Goal: Task Accomplishment & Management: Use online tool/utility

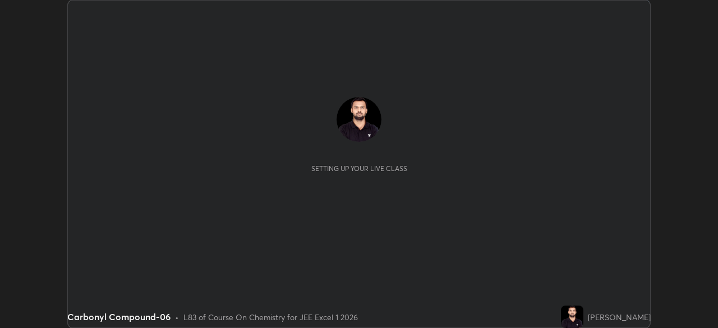
scroll to position [328, 718]
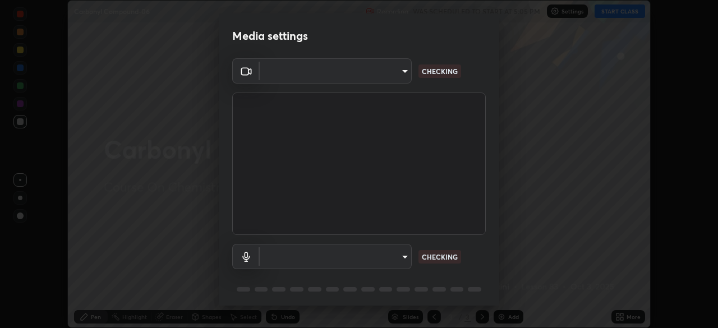
click at [399, 257] on body "Erase all Carbonyl Compound-06 Recording WAS SCHEDULED TO START AT 5:05 PM Sett…" at bounding box center [359, 164] width 718 height 328
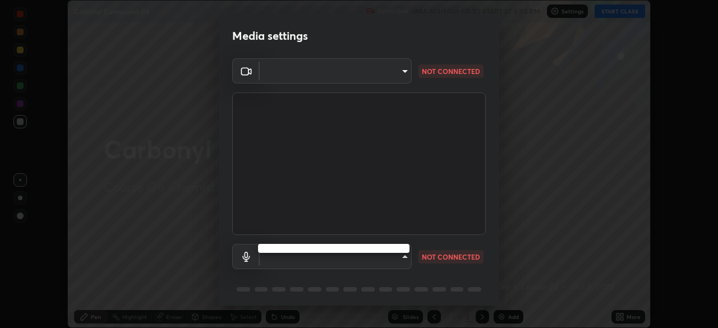
type input "6ee9b2c6c9a5678ab5214f7e96b3922f1b517bc999d2db28af292a13673a7194"
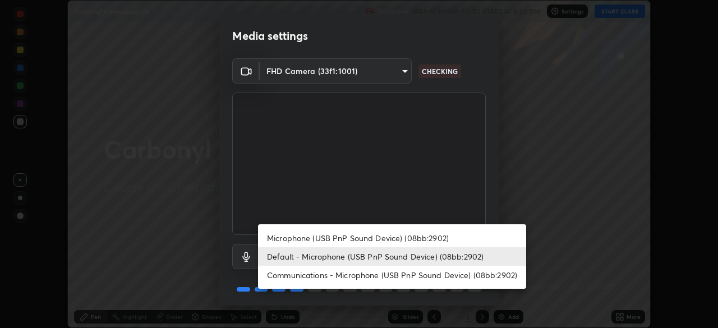
click at [360, 234] on li "Microphone (USB PnP Sound Device) (08bb:2902)" at bounding box center [392, 238] width 268 height 19
type input "d69259a39cf6ac2492a8378895a3ad9eba5f784ef6ce80e1a5d6c1c32a0e6b2d"
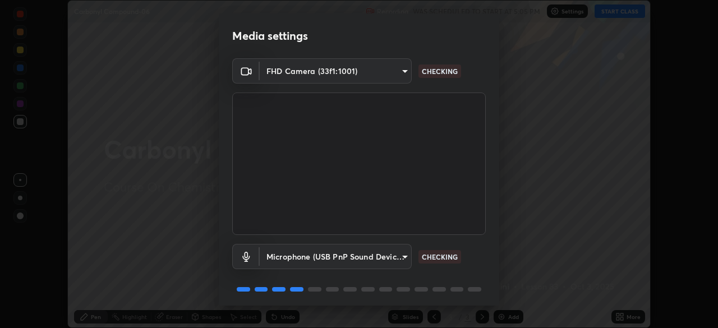
scroll to position [40, 0]
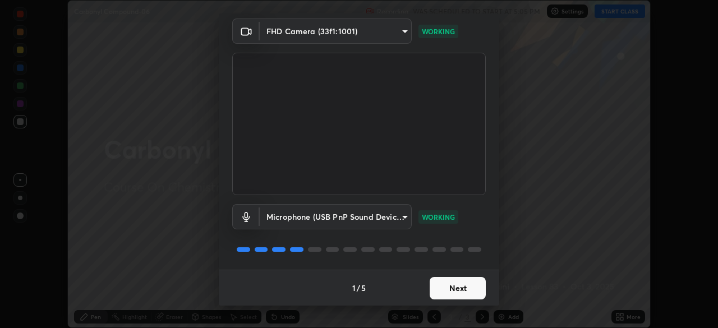
click at [466, 281] on button "Next" at bounding box center [458, 288] width 56 height 22
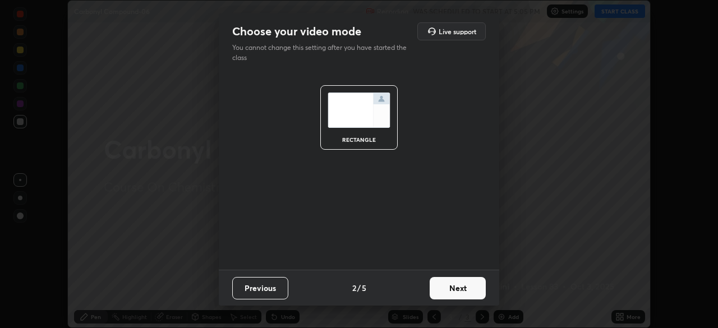
scroll to position [0, 0]
click at [467, 286] on button "Next" at bounding box center [458, 288] width 56 height 22
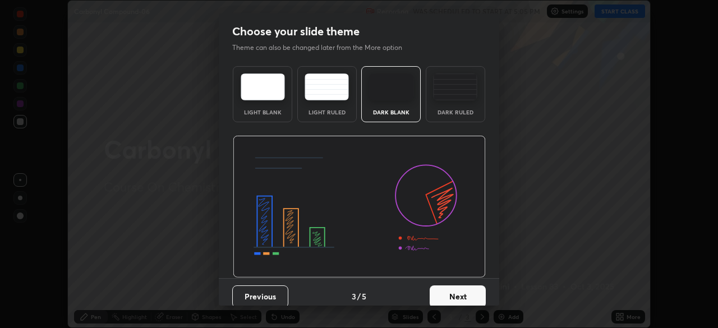
click at [468, 286] on button "Next" at bounding box center [458, 297] width 56 height 22
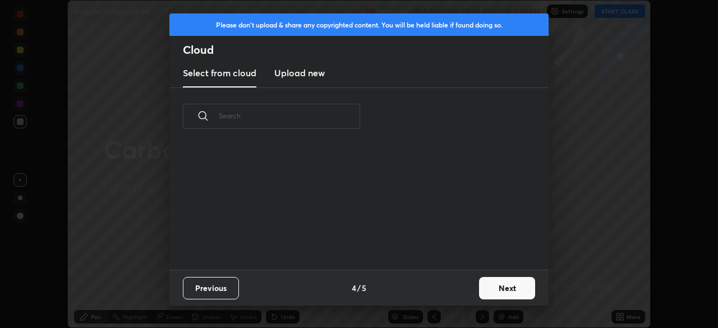
click at [496, 293] on button "Next" at bounding box center [507, 288] width 56 height 22
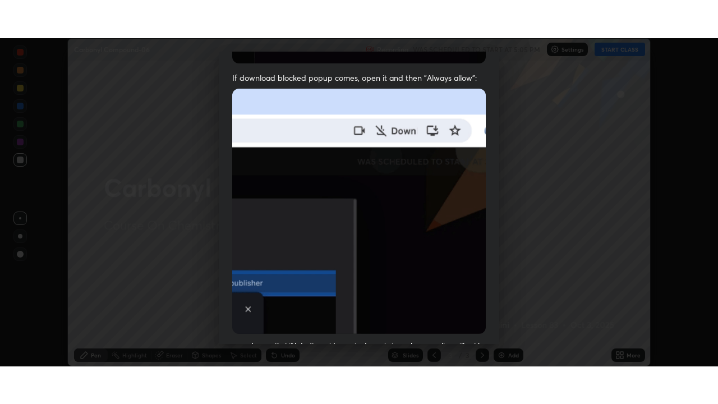
scroll to position [269, 0]
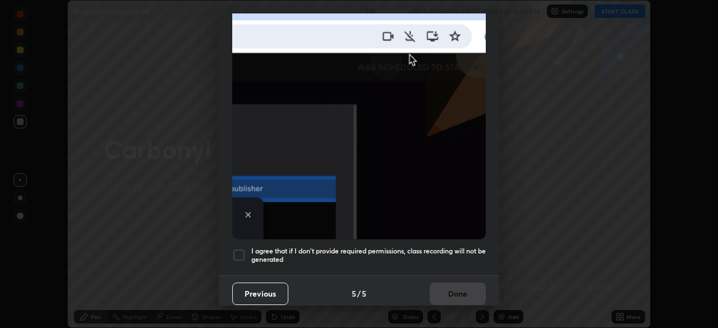
click at [399, 250] on h5 "I agree that if I don't provide required permissions, class recording will not …" at bounding box center [368, 255] width 234 height 17
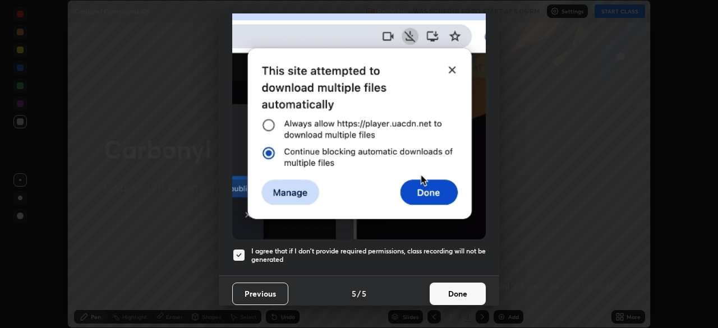
click at [452, 287] on button "Done" at bounding box center [458, 294] width 56 height 22
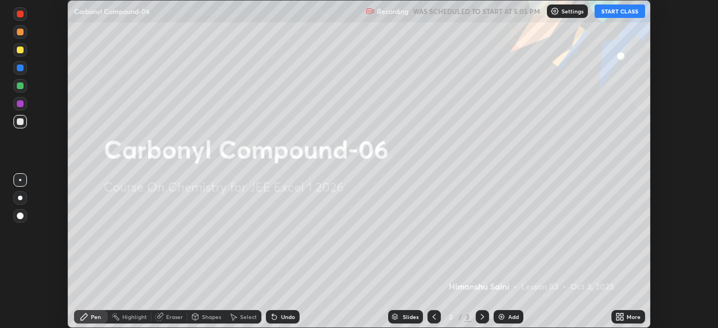
click at [613, 316] on div "More" at bounding box center [628, 316] width 34 height 13
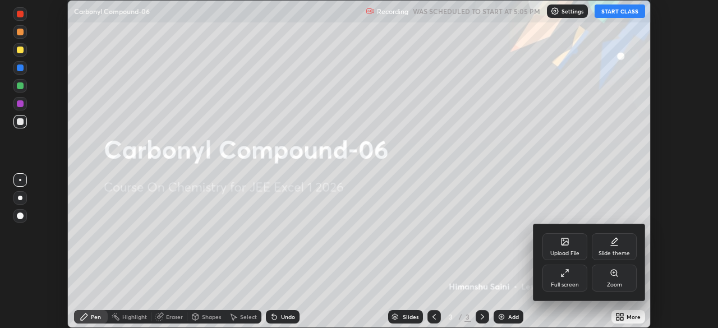
click at [578, 284] on div "Full screen" at bounding box center [564, 278] width 45 height 27
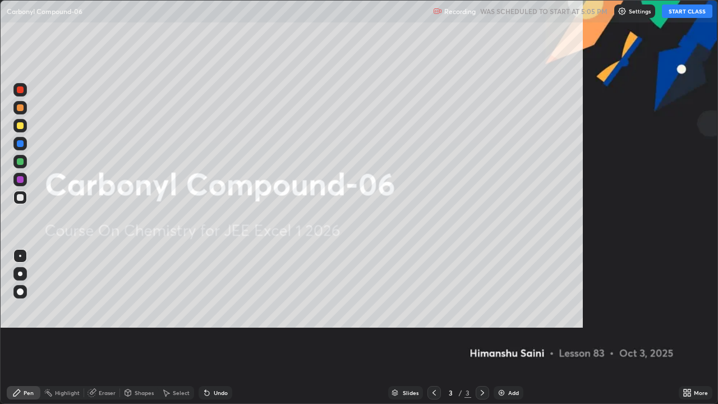
scroll to position [404, 718]
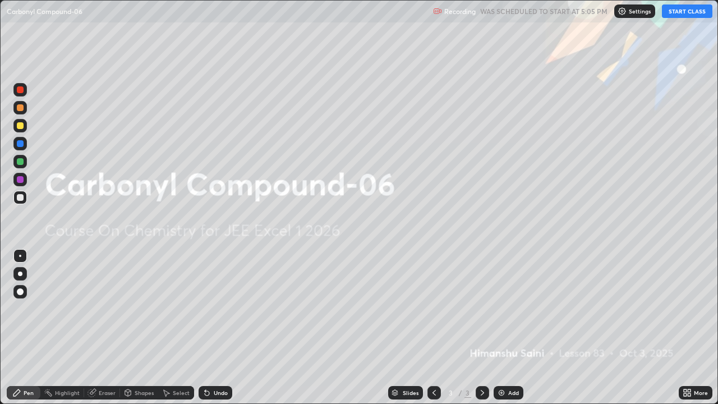
click at [691, 16] on button "START CLASS" at bounding box center [687, 10] width 50 height 13
click at [508, 328] on div "Add" at bounding box center [513, 393] width 11 height 6
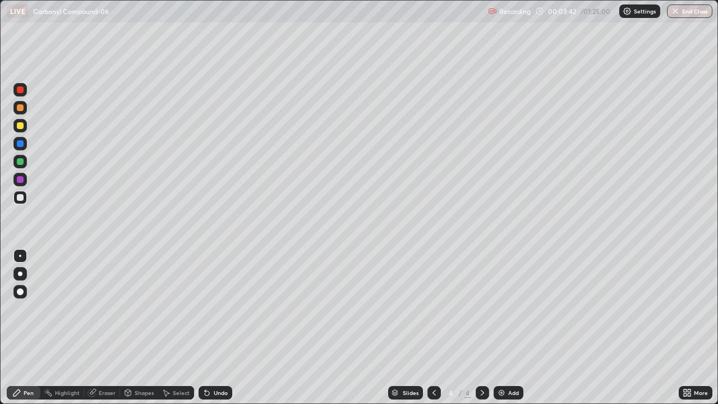
click at [18, 293] on div at bounding box center [20, 291] width 7 height 7
click at [433, 328] on icon at bounding box center [434, 392] width 9 height 9
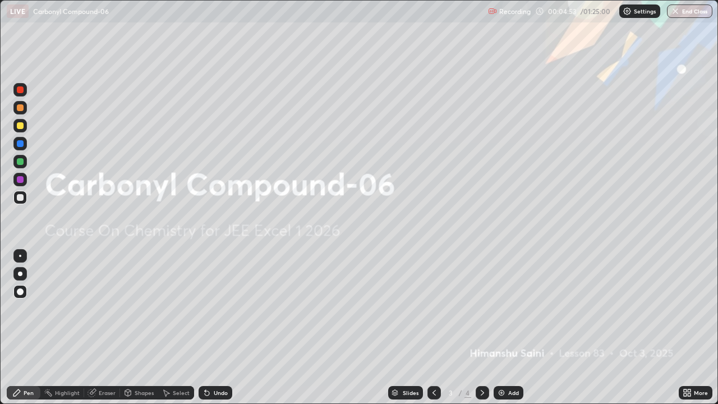
click at [481, 328] on icon at bounding box center [482, 392] width 9 height 9
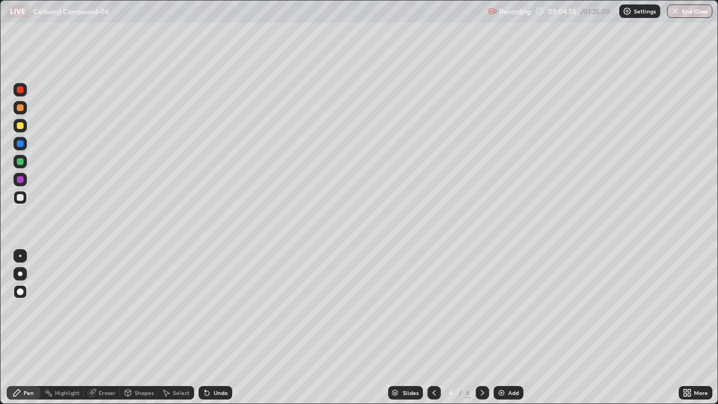
click at [34, 328] on div "Pen" at bounding box center [24, 392] width 34 height 13
click at [18, 123] on div at bounding box center [20, 125] width 7 height 7
click at [19, 195] on div at bounding box center [20, 197] width 7 height 7
click at [22, 162] on div at bounding box center [20, 161] width 7 height 7
click at [20, 197] on div at bounding box center [20, 197] width 7 height 7
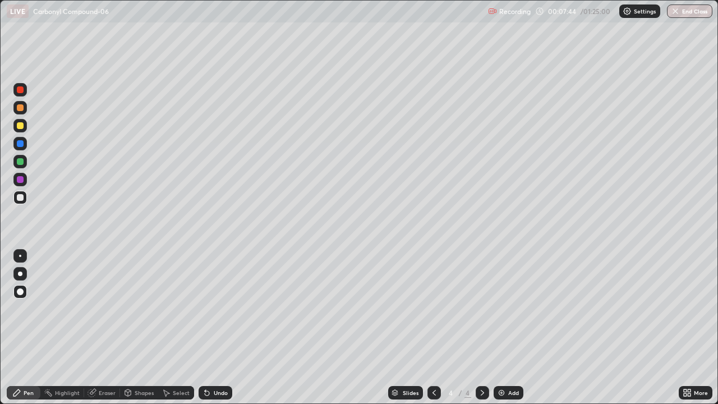
click at [508, 328] on div "Add" at bounding box center [513, 393] width 11 height 6
click at [19, 328] on icon at bounding box center [16, 392] width 7 height 7
click at [16, 129] on div at bounding box center [19, 125] width 13 height 13
click at [21, 126] on div at bounding box center [20, 125] width 7 height 7
click at [218, 328] on div "Undo" at bounding box center [221, 393] width 14 height 6
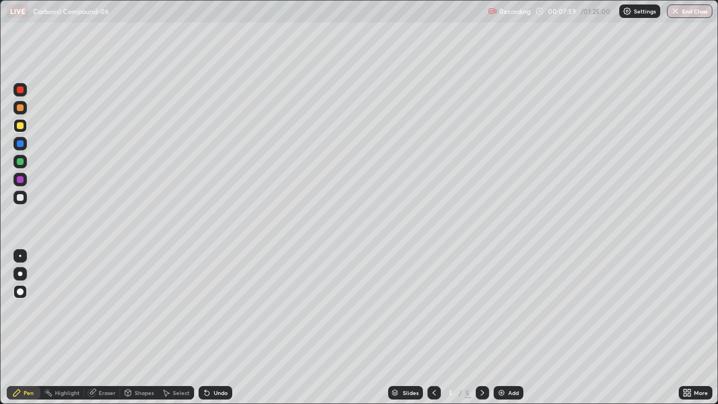
click at [20, 126] on div at bounding box center [20, 125] width 7 height 7
click at [212, 328] on div "Undo" at bounding box center [216, 392] width 34 height 13
click at [211, 328] on div "Undo" at bounding box center [216, 392] width 34 height 13
click at [206, 328] on div "Undo" at bounding box center [216, 392] width 34 height 13
click at [205, 328] on icon at bounding box center [207, 393] width 4 height 4
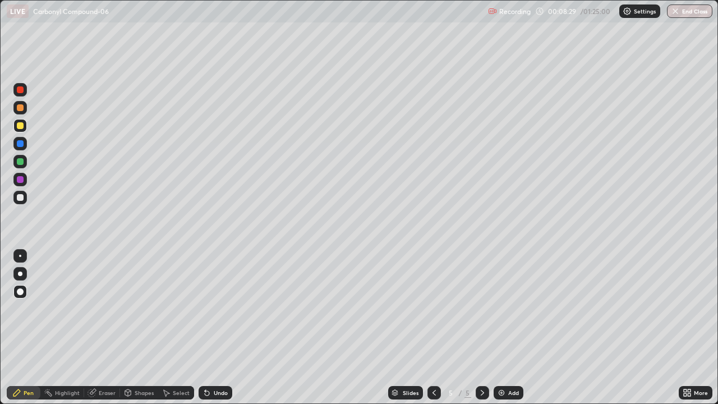
click at [20, 144] on div at bounding box center [20, 143] width 7 height 7
click at [20, 196] on div at bounding box center [20, 197] width 7 height 7
click at [217, 328] on div "Undo" at bounding box center [221, 393] width 14 height 6
click at [25, 328] on div "Pen" at bounding box center [24, 392] width 34 height 13
click at [17, 197] on div at bounding box center [20, 197] width 7 height 7
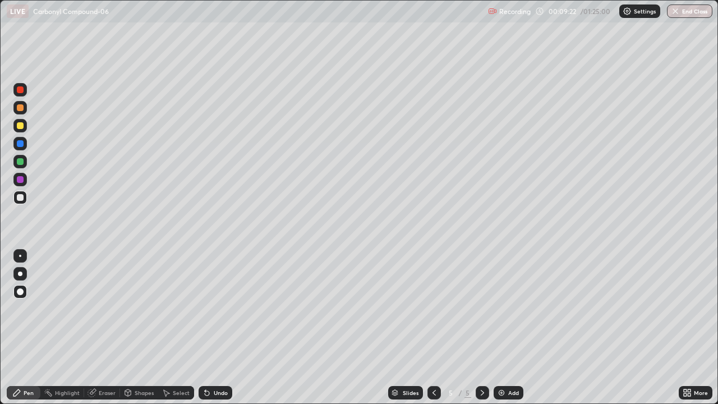
click at [210, 328] on div "Undo" at bounding box center [216, 392] width 34 height 13
click at [214, 328] on div "Undo" at bounding box center [216, 392] width 34 height 13
click at [219, 328] on div "Undo" at bounding box center [221, 393] width 14 height 6
click at [19, 180] on div at bounding box center [20, 179] width 7 height 7
click at [20, 196] on div at bounding box center [20, 197] width 7 height 7
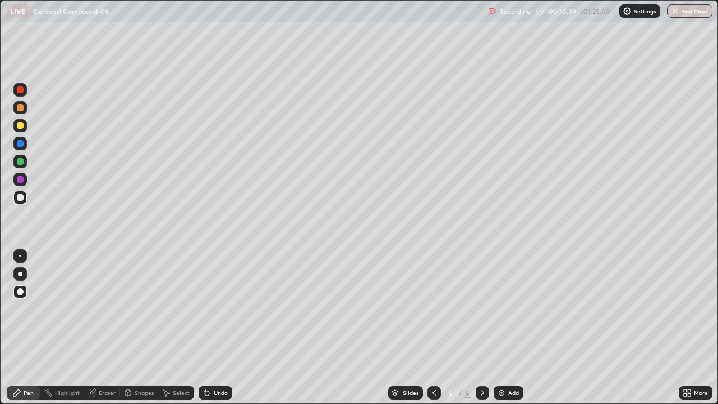
click at [20, 195] on div at bounding box center [20, 197] width 7 height 7
click at [20, 125] on div at bounding box center [20, 125] width 7 height 7
click at [664, 328] on div "Slides 5 / 5 Add" at bounding box center [455, 392] width 447 height 22
click at [228, 328] on div "Undo" at bounding box center [216, 392] width 34 height 13
click at [221, 328] on div "Undo" at bounding box center [221, 393] width 14 height 6
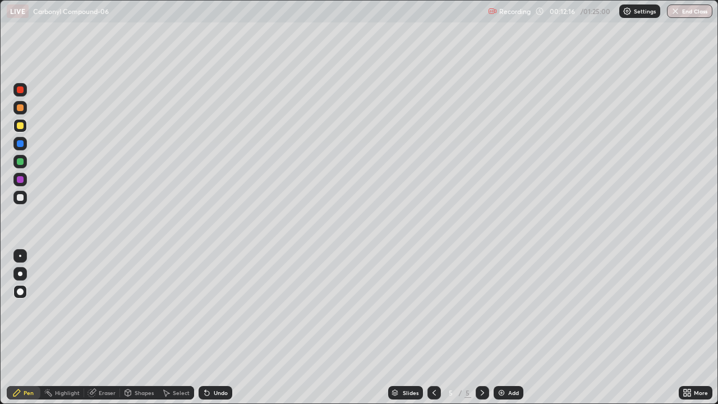
click at [225, 328] on div "Undo" at bounding box center [216, 392] width 34 height 13
click at [220, 328] on div "Undo" at bounding box center [216, 392] width 34 height 13
click at [221, 328] on div "Undo" at bounding box center [216, 392] width 34 height 13
click at [481, 328] on icon at bounding box center [482, 392] width 9 height 9
click at [510, 328] on div "Add" at bounding box center [513, 393] width 11 height 6
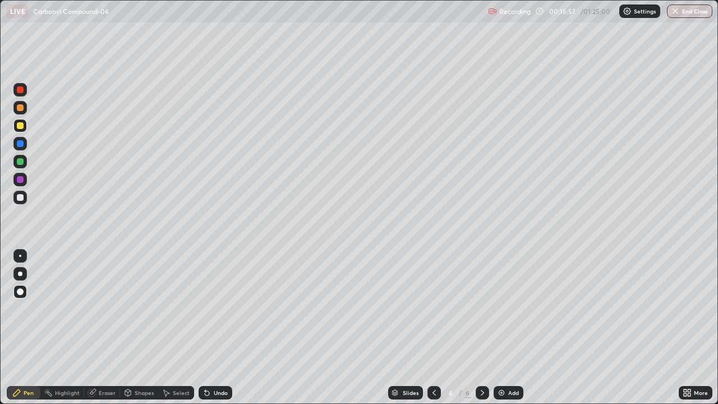
click at [17, 197] on div at bounding box center [20, 197] width 7 height 7
click at [20, 178] on div at bounding box center [20, 179] width 7 height 7
click at [25, 197] on div at bounding box center [19, 197] width 13 height 13
click at [20, 175] on div at bounding box center [19, 179] width 13 height 13
click at [512, 328] on div "Add" at bounding box center [513, 393] width 11 height 6
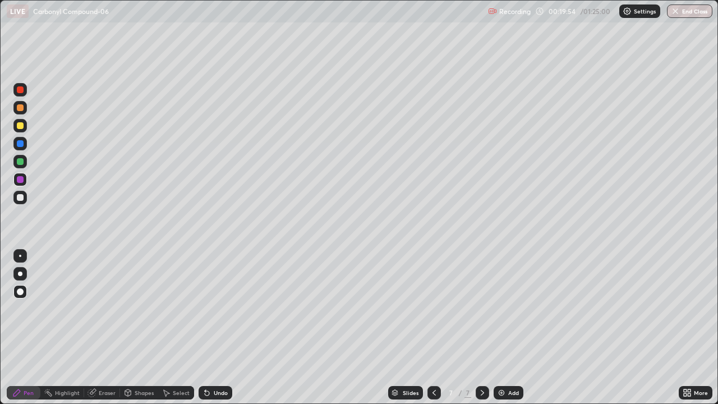
click at [19, 164] on div at bounding box center [20, 161] width 7 height 7
click at [17, 192] on div at bounding box center [19, 197] width 13 height 13
click at [20, 159] on div at bounding box center [20, 161] width 7 height 7
click at [25, 200] on div at bounding box center [19, 197] width 13 height 13
click at [20, 145] on div at bounding box center [20, 143] width 7 height 7
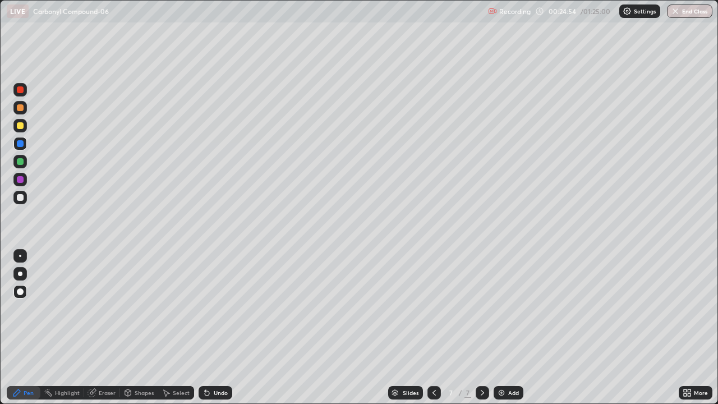
click at [499, 328] on img at bounding box center [501, 392] width 9 height 9
click at [19, 202] on div at bounding box center [19, 197] width 13 height 13
click at [209, 328] on icon at bounding box center [207, 392] width 9 height 9
click at [21, 198] on div at bounding box center [20, 197] width 7 height 7
click at [20, 162] on div at bounding box center [20, 161] width 7 height 7
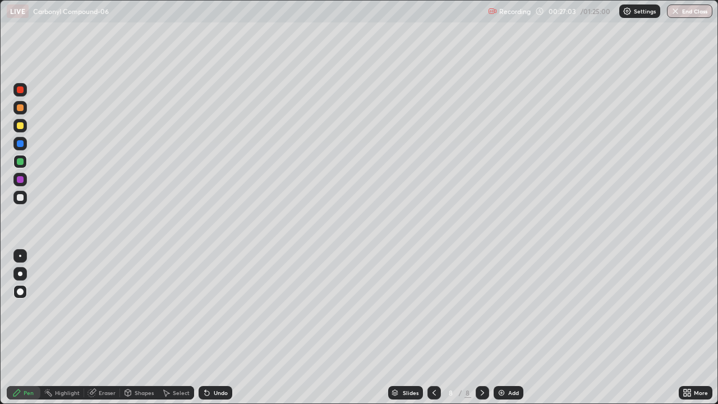
click at [19, 127] on div at bounding box center [20, 125] width 7 height 7
click at [509, 328] on div "Add" at bounding box center [513, 393] width 11 height 6
click at [21, 199] on div at bounding box center [20, 197] width 7 height 7
click at [24, 328] on div "Pen" at bounding box center [29, 393] width 10 height 6
click at [20, 126] on div at bounding box center [20, 125] width 7 height 7
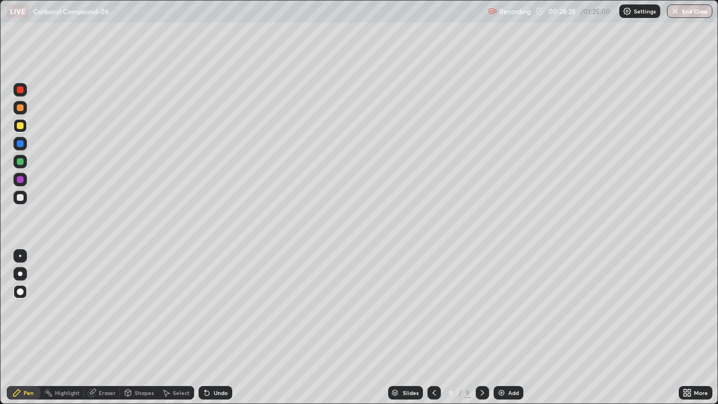
click at [18, 197] on div at bounding box center [20, 197] width 7 height 7
click at [20, 180] on div at bounding box center [20, 179] width 7 height 7
click at [508, 328] on div "Add" at bounding box center [513, 393] width 11 height 6
click at [22, 161] on div at bounding box center [20, 161] width 7 height 7
click at [214, 328] on div "Undo" at bounding box center [216, 392] width 34 height 13
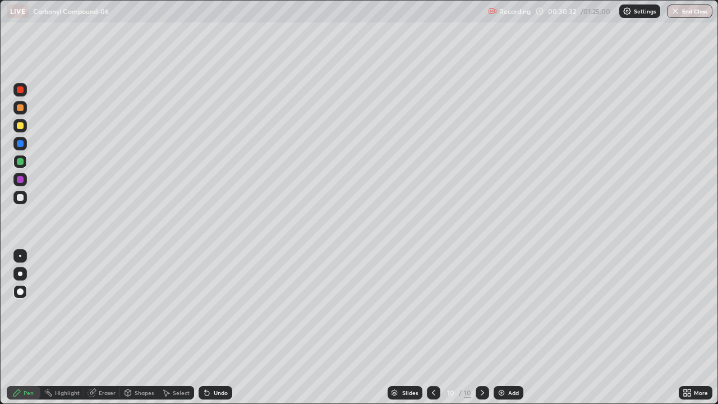
click at [211, 328] on div "Undo" at bounding box center [216, 392] width 34 height 13
click at [433, 328] on icon at bounding box center [433, 392] width 9 height 9
click at [482, 328] on icon at bounding box center [482, 393] width 3 height 6
click at [20, 198] on div at bounding box center [20, 197] width 7 height 7
click at [24, 328] on div "Pen" at bounding box center [29, 393] width 10 height 6
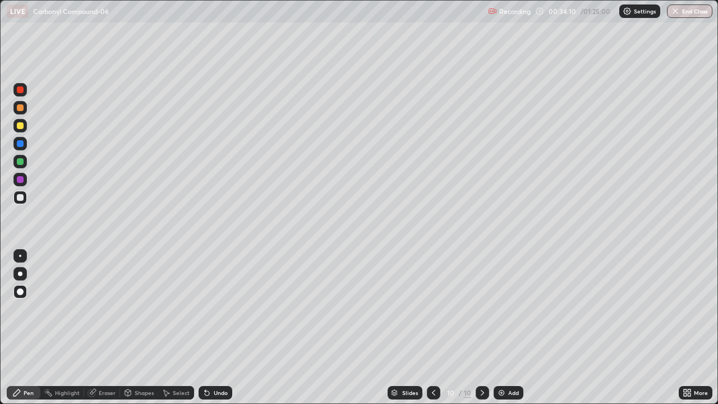
click at [433, 328] on icon at bounding box center [433, 392] width 9 height 9
click at [481, 328] on icon at bounding box center [482, 392] width 9 height 9
click at [511, 328] on div "Add" at bounding box center [513, 393] width 11 height 6
click at [24, 328] on div "Pen" at bounding box center [29, 393] width 10 height 6
click at [20, 196] on div at bounding box center [20, 197] width 7 height 7
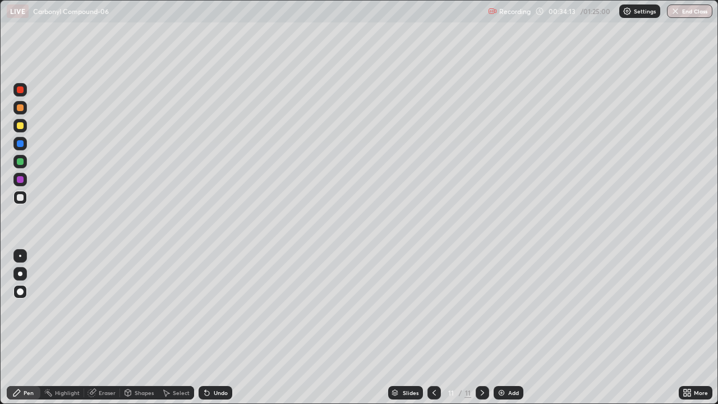
click at [141, 328] on div "Shapes" at bounding box center [144, 393] width 19 height 6
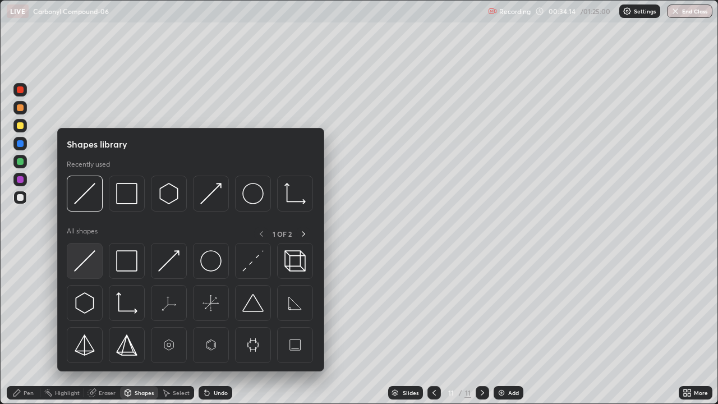
click at [88, 263] on img at bounding box center [84, 260] width 21 height 21
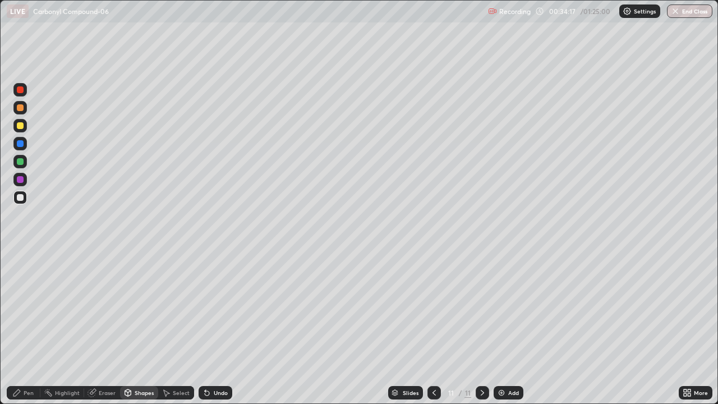
click at [22, 328] on div "Pen" at bounding box center [24, 392] width 34 height 13
click at [20, 123] on div at bounding box center [20, 125] width 7 height 7
click at [211, 328] on div "Undo" at bounding box center [216, 392] width 34 height 13
click at [104, 328] on div "Eraser" at bounding box center [107, 393] width 17 height 6
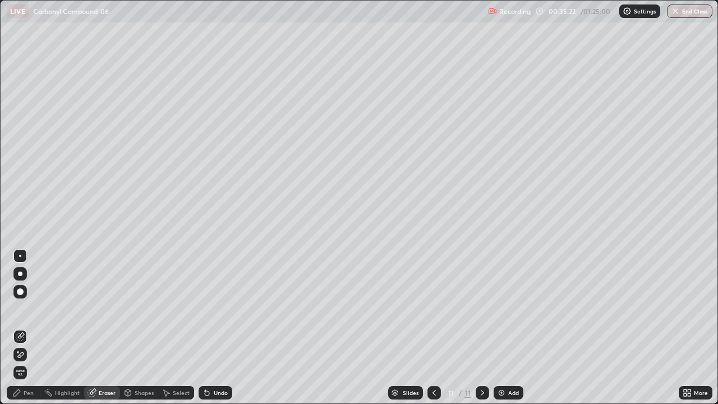
click at [29, 328] on div "Pen" at bounding box center [29, 393] width 10 height 6
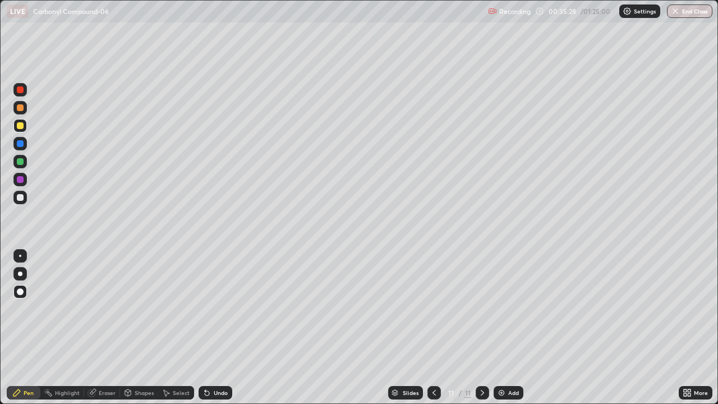
click at [19, 199] on div at bounding box center [20, 197] width 7 height 7
click at [207, 328] on icon at bounding box center [207, 393] width 4 height 4
click at [209, 328] on div "Undo" at bounding box center [216, 392] width 34 height 13
click at [222, 328] on div "Undo" at bounding box center [221, 393] width 14 height 6
click at [219, 328] on div "Undo" at bounding box center [221, 393] width 14 height 6
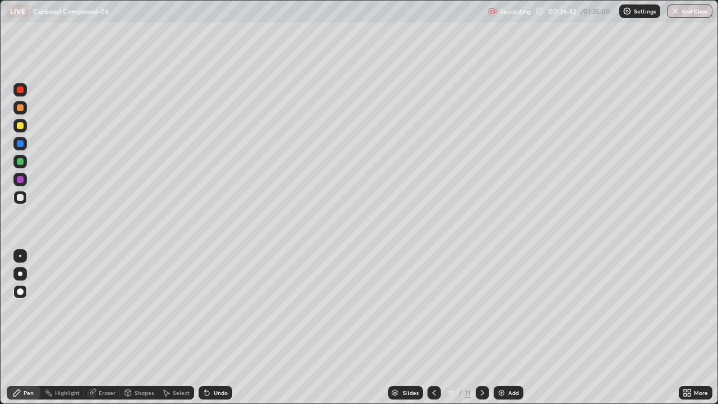
click at [218, 328] on div "Undo" at bounding box center [216, 392] width 34 height 13
click at [505, 328] on div "Add" at bounding box center [509, 392] width 30 height 13
click at [21, 126] on div at bounding box center [20, 125] width 7 height 7
click at [513, 328] on div "Add" at bounding box center [513, 393] width 11 height 6
click at [433, 328] on icon at bounding box center [434, 392] width 9 height 9
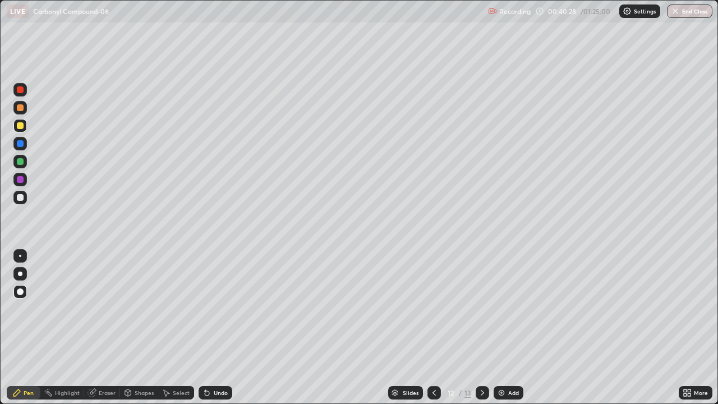
click at [481, 328] on icon at bounding box center [482, 392] width 9 height 9
click at [222, 328] on div "Undo" at bounding box center [221, 393] width 14 height 6
click at [214, 328] on div "Undo" at bounding box center [221, 393] width 14 height 6
click at [20, 198] on div at bounding box center [20, 197] width 7 height 7
click at [23, 328] on div "Pen" at bounding box center [24, 392] width 34 height 13
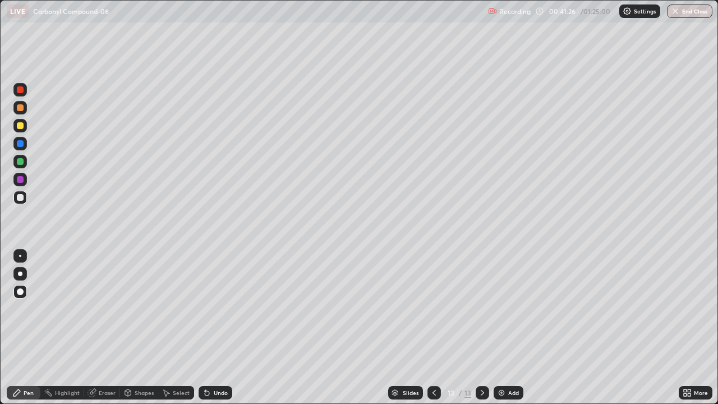
click at [19, 183] on div at bounding box center [19, 179] width 13 height 13
click at [433, 328] on icon at bounding box center [434, 392] width 9 height 9
click at [18, 197] on div at bounding box center [20, 197] width 7 height 7
click at [20, 195] on div at bounding box center [20, 197] width 7 height 7
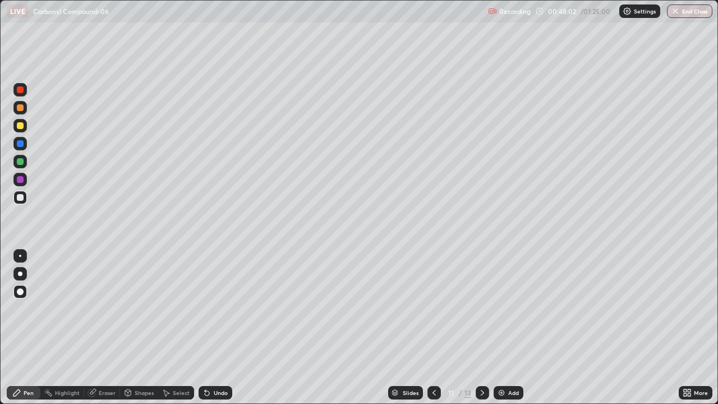
click at [219, 328] on div "Undo" at bounding box center [221, 393] width 14 height 6
click at [217, 328] on div "Undo" at bounding box center [221, 393] width 14 height 6
click at [218, 328] on div "Undo" at bounding box center [221, 393] width 14 height 6
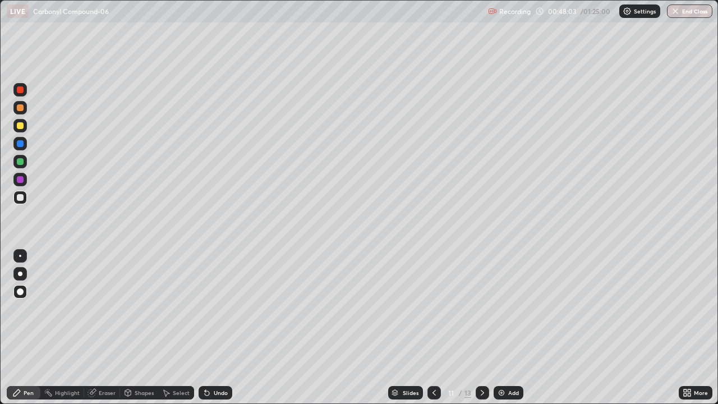
click at [217, 328] on div "Undo" at bounding box center [221, 393] width 14 height 6
click at [218, 328] on div "Undo" at bounding box center [221, 393] width 14 height 6
click at [219, 328] on div "Undo" at bounding box center [221, 393] width 14 height 6
click at [218, 328] on div "Undo" at bounding box center [221, 393] width 14 height 6
click at [217, 328] on div "Undo" at bounding box center [221, 393] width 14 height 6
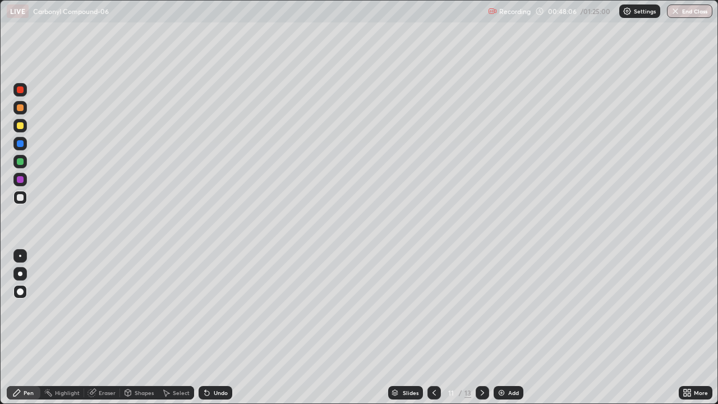
click at [21, 179] on div at bounding box center [20, 179] width 7 height 7
click at [217, 328] on div "Undo" at bounding box center [216, 392] width 34 height 13
click at [21, 159] on div at bounding box center [20, 161] width 7 height 7
click at [17, 195] on div at bounding box center [20, 197] width 7 height 7
click at [21, 159] on div at bounding box center [20, 161] width 7 height 7
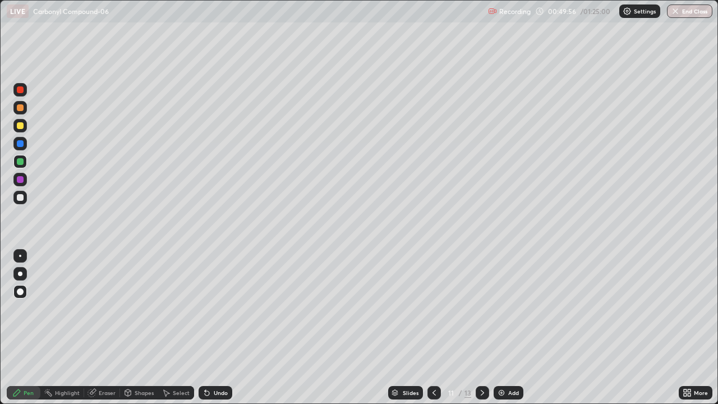
click at [218, 328] on div "Undo" at bounding box center [216, 392] width 34 height 13
click at [218, 328] on div "Undo" at bounding box center [221, 393] width 14 height 6
click at [220, 328] on div "Undo" at bounding box center [221, 393] width 14 height 6
click at [217, 328] on div "Undo" at bounding box center [216, 392] width 34 height 13
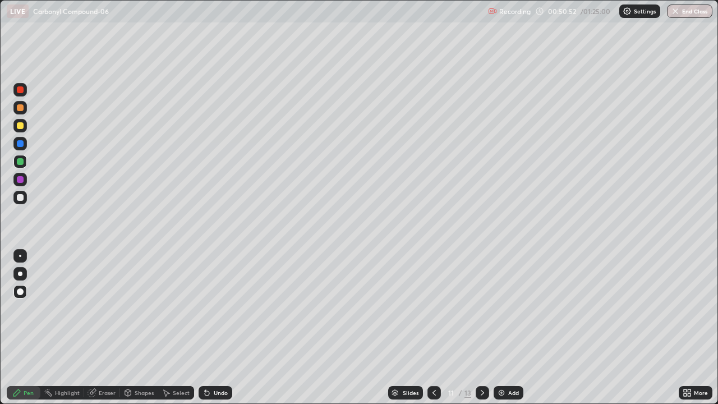
click at [20, 196] on div at bounding box center [20, 197] width 7 height 7
click at [19, 181] on div at bounding box center [20, 179] width 7 height 7
click at [16, 126] on div at bounding box center [19, 125] width 13 height 13
click at [87, 328] on div "Eraser" at bounding box center [102, 392] width 36 height 13
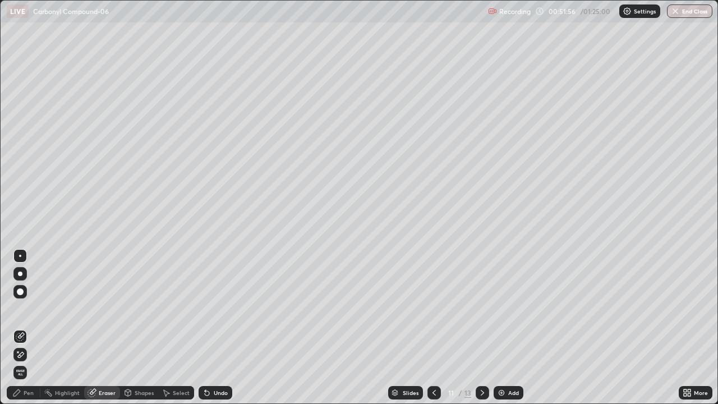
click at [35, 328] on div "Pen" at bounding box center [24, 392] width 34 height 13
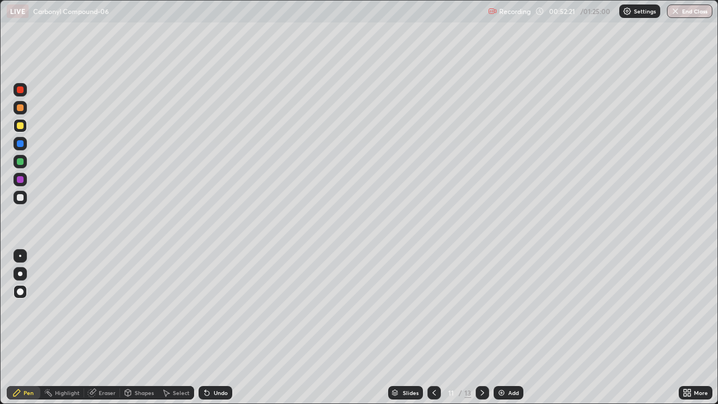
click at [22, 328] on div "Pen" at bounding box center [24, 392] width 34 height 13
click at [19, 197] on div at bounding box center [20, 197] width 7 height 7
click at [480, 328] on icon at bounding box center [482, 392] width 9 height 9
click at [21, 196] on div at bounding box center [20, 197] width 7 height 7
click at [20, 182] on div at bounding box center [20, 179] width 7 height 7
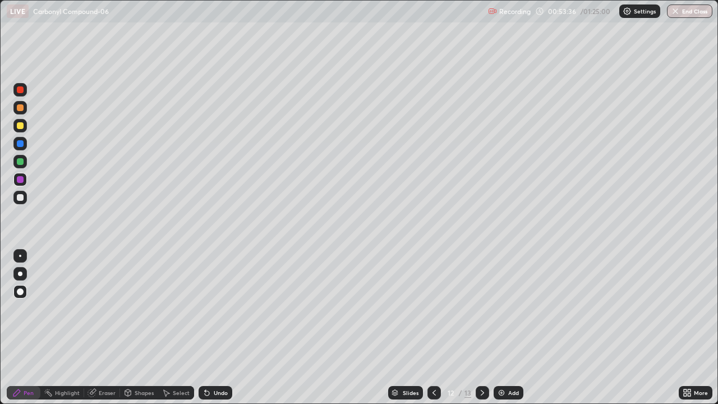
click at [20, 126] on div at bounding box center [20, 125] width 7 height 7
click at [21, 203] on div at bounding box center [19, 197] width 13 height 13
click at [23, 159] on div at bounding box center [20, 161] width 7 height 7
click at [481, 328] on icon at bounding box center [482, 392] width 9 height 9
click at [21, 196] on div at bounding box center [20, 197] width 7 height 7
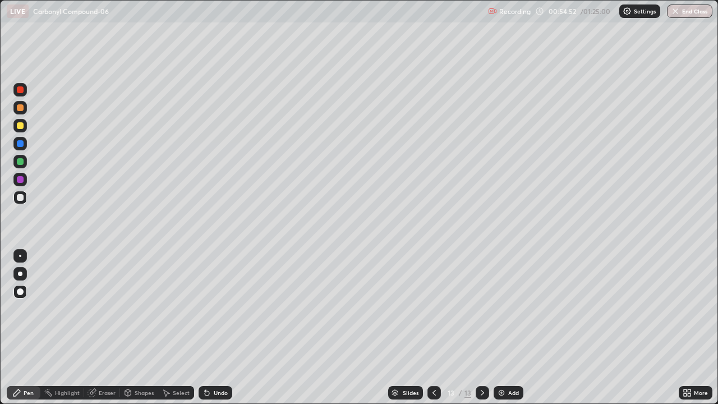
click at [108, 328] on div "Eraser" at bounding box center [102, 392] width 36 height 13
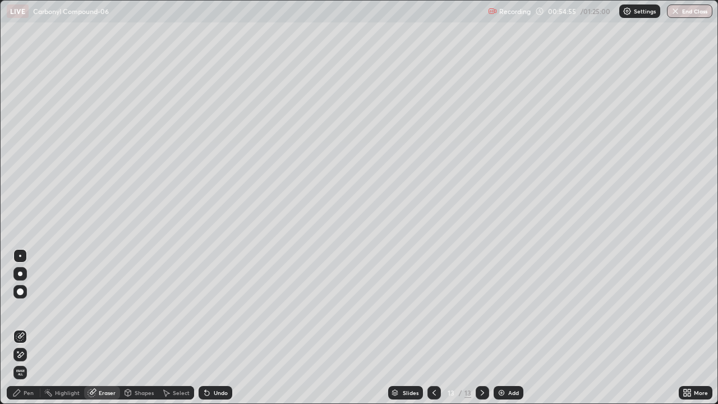
click at [29, 328] on div "Pen" at bounding box center [29, 393] width 10 height 6
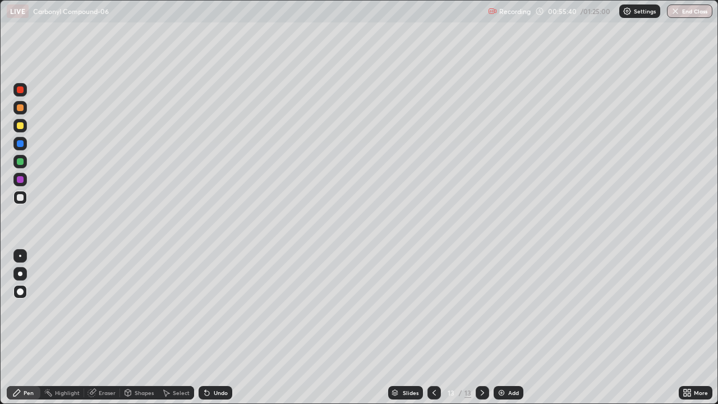
click at [24, 184] on div at bounding box center [19, 179] width 13 height 13
click at [222, 328] on div "Undo" at bounding box center [221, 393] width 14 height 6
click at [218, 328] on div "Undo" at bounding box center [216, 392] width 34 height 13
click at [217, 328] on div "Undo" at bounding box center [216, 392] width 34 height 13
click at [214, 328] on div "Undo" at bounding box center [216, 392] width 34 height 13
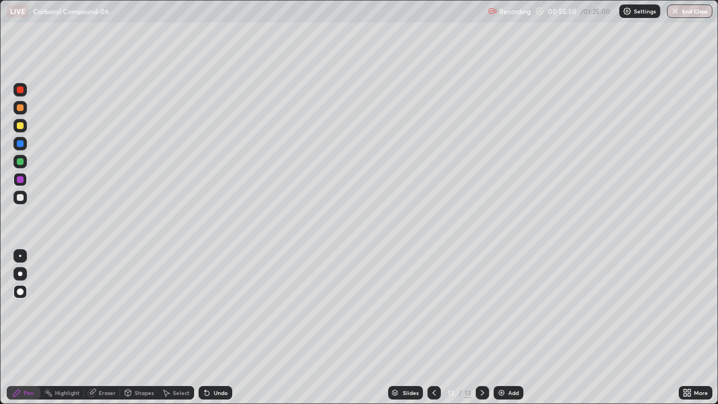
click at [216, 328] on div "Undo" at bounding box center [216, 392] width 34 height 13
click at [219, 328] on div "Undo" at bounding box center [216, 392] width 34 height 13
click at [505, 328] on div "Add" at bounding box center [509, 392] width 30 height 13
click at [17, 126] on div at bounding box center [20, 125] width 7 height 7
click at [222, 328] on div "Undo" at bounding box center [216, 392] width 34 height 13
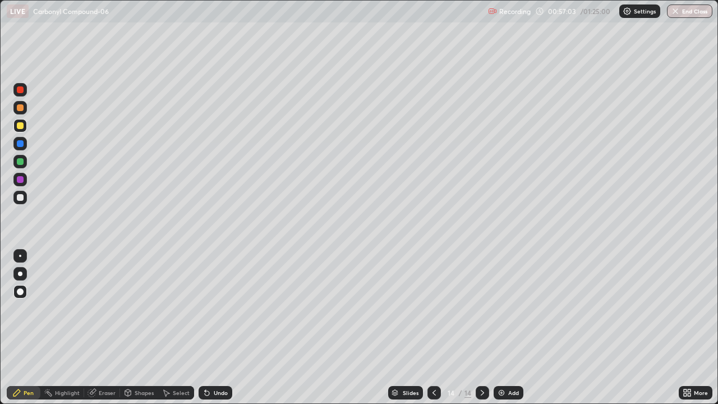
click at [219, 328] on div "Undo" at bounding box center [221, 393] width 14 height 6
click at [225, 328] on div "Undo" at bounding box center [216, 392] width 34 height 13
click at [25, 200] on div at bounding box center [19, 197] width 13 height 13
click at [20, 180] on div at bounding box center [20, 179] width 7 height 7
click at [512, 328] on div "Add" at bounding box center [513, 393] width 11 height 6
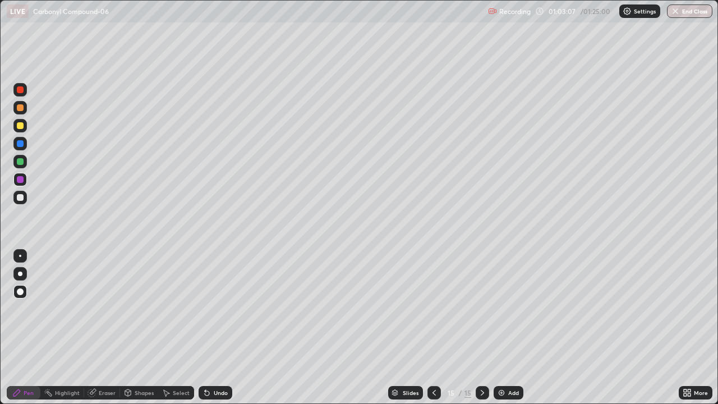
click at [509, 328] on div "Add" at bounding box center [513, 393] width 11 height 6
click at [19, 124] on div at bounding box center [20, 125] width 7 height 7
click at [21, 200] on div at bounding box center [20, 197] width 7 height 7
click at [219, 328] on div "Undo" at bounding box center [216, 392] width 34 height 13
click at [19, 181] on div at bounding box center [20, 179] width 7 height 7
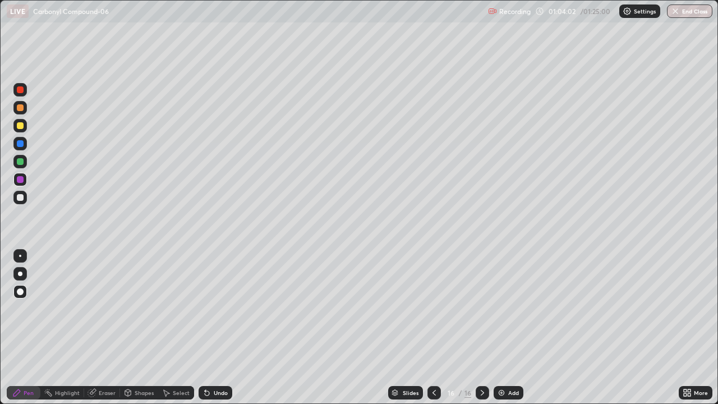
click at [209, 328] on div "Undo" at bounding box center [216, 392] width 34 height 13
click at [205, 328] on icon at bounding box center [207, 393] width 4 height 4
click at [199, 328] on div "Undo" at bounding box center [216, 392] width 34 height 13
click at [223, 328] on div "Undo" at bounding box center [221, 393] width 14 height 6
click at [215, 328] on div "Undo" at bounding box center [221, 393] width 14 height 6
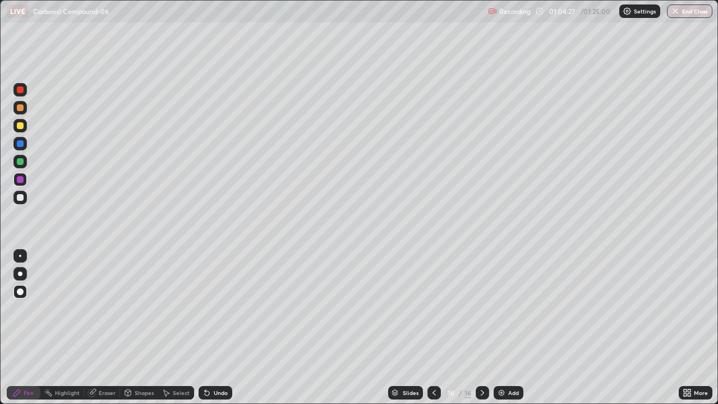
click at [209, 328] on div "Undo" at bounding box center [216, 392] width 34 height 13
click at [509, 328] on div "Add" at bounding box center [513, 393] width 11 height 6
click at [21, 197] on div at bounding box center [20, 197] width 7 height 7
click at [20, 125] on div at bounding box center [20, 125] width 7 height 7
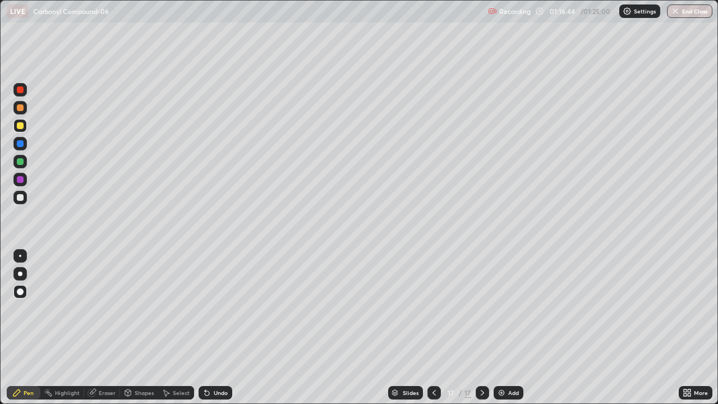
click at [505, 328] on div "Add" at bounding box center [509, 392] width 30 height 13
click at [24, 178] on div at bounding box center [19, 179] width 13 height 13
click at [21, 197] on div at bounding box center [20, 197] width 7 height 7
click at [21, 182] on div at bounding box center [20, 179] width 7 height 7
click at [20, 195] on div at bounding box center [20, 197] width 7 height 7
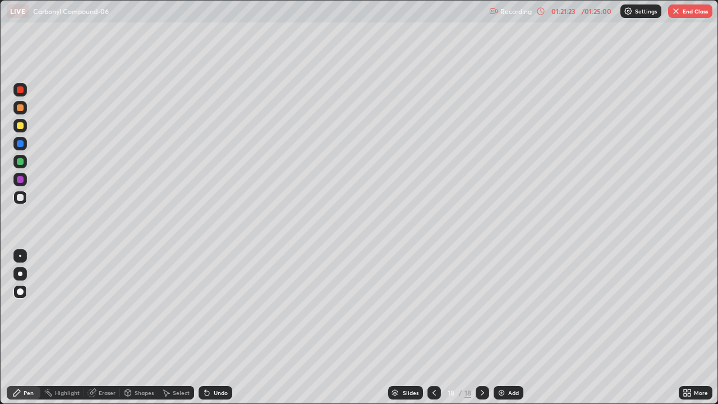
click at [222, 328] on div "Undo" at bounding box center [221, 393] width 14 height 6
click at [218, 328] on div "Undo" at bounding box center [221, 393] width 14 height 6
click at [697, 14] on button "End Class" at bounding box center [690, 10] width 44 height 13
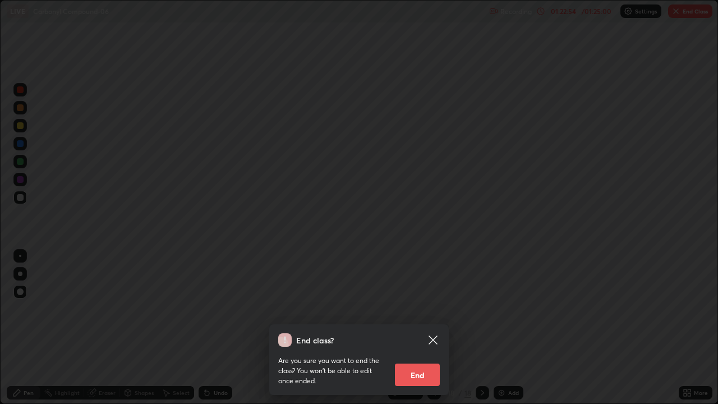
click at [424, 328] on button "End" at bounding box center [417, 375] width 45 height 22
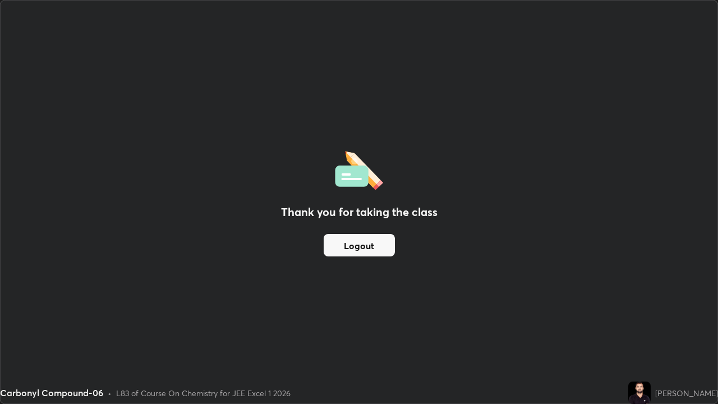
click at [367, 247] on button "Logout" at bounding box center [359, 245] width 71 height 22
